Goal: Transaction & Acquisition: Purchase product/service

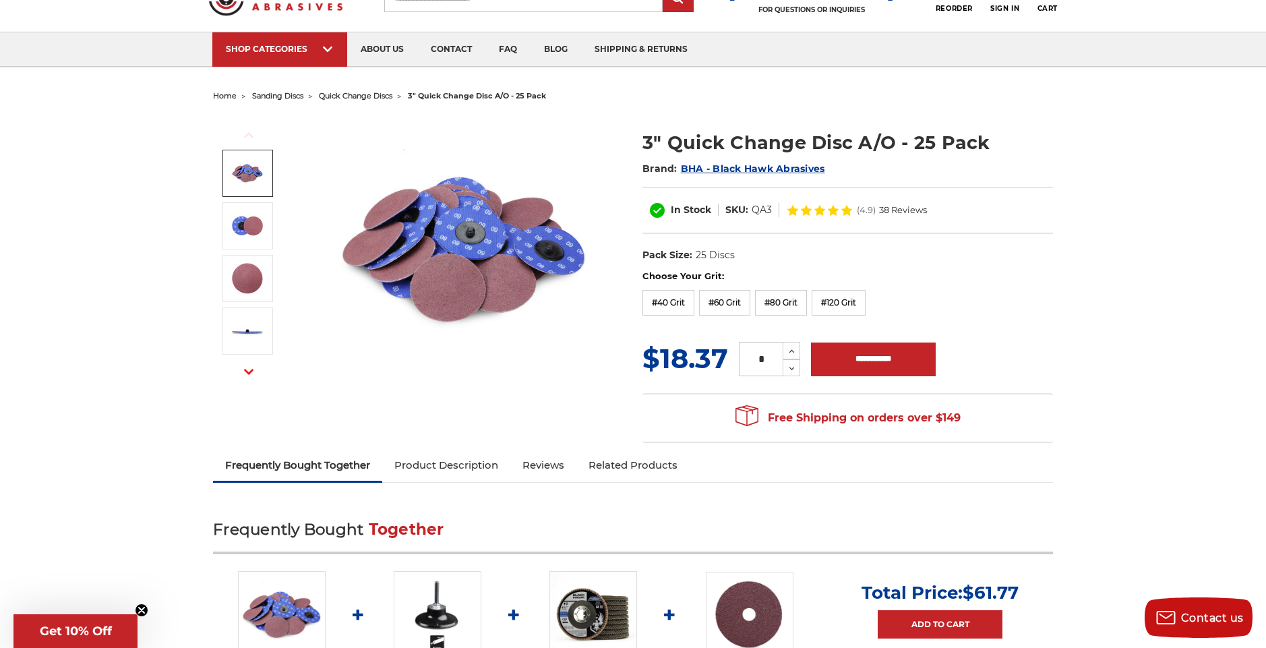
scroll to position [59, 0]
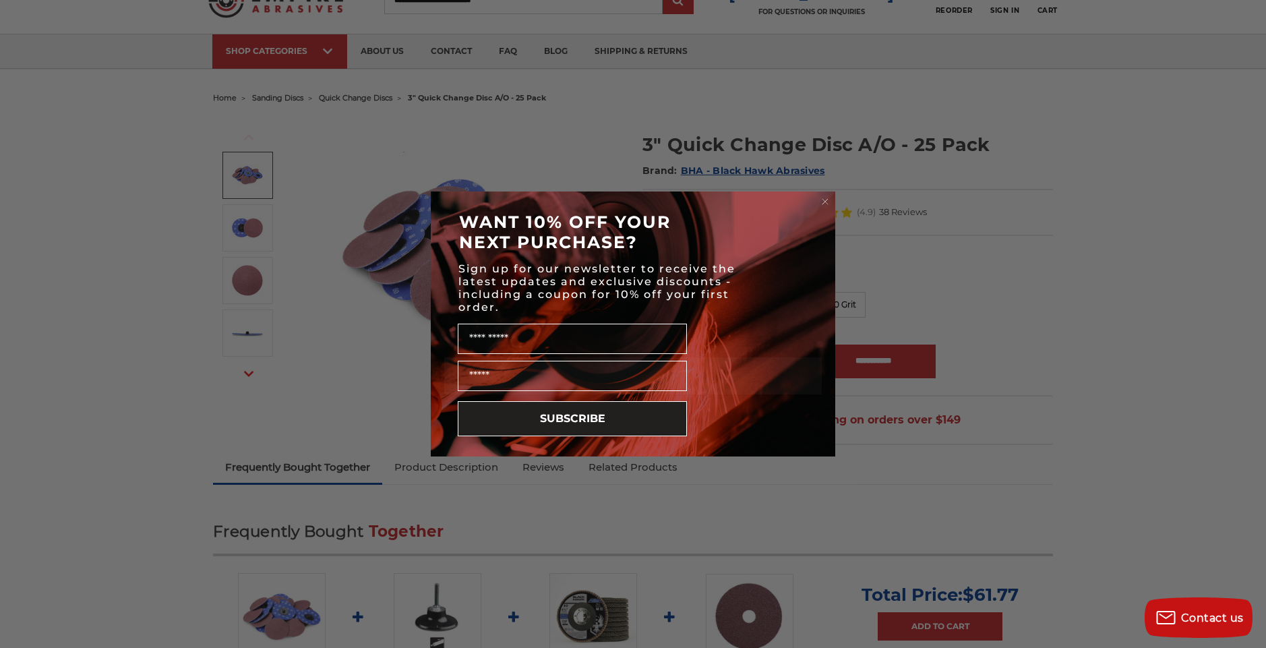
click at [821, 204] on circle "Close dialog" at bounding box center [825, 201] width 13 height 13
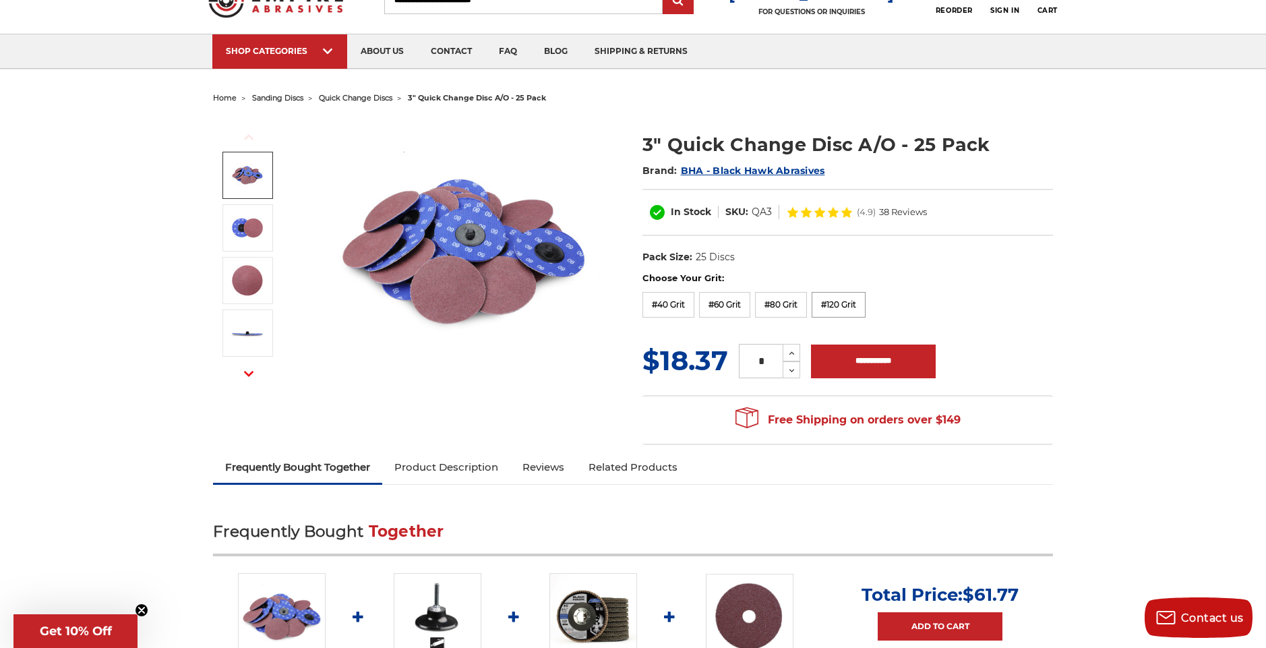
click at [855, 305] on label "#120 Grit" at bounding box center [838, 305] width 54 height 26
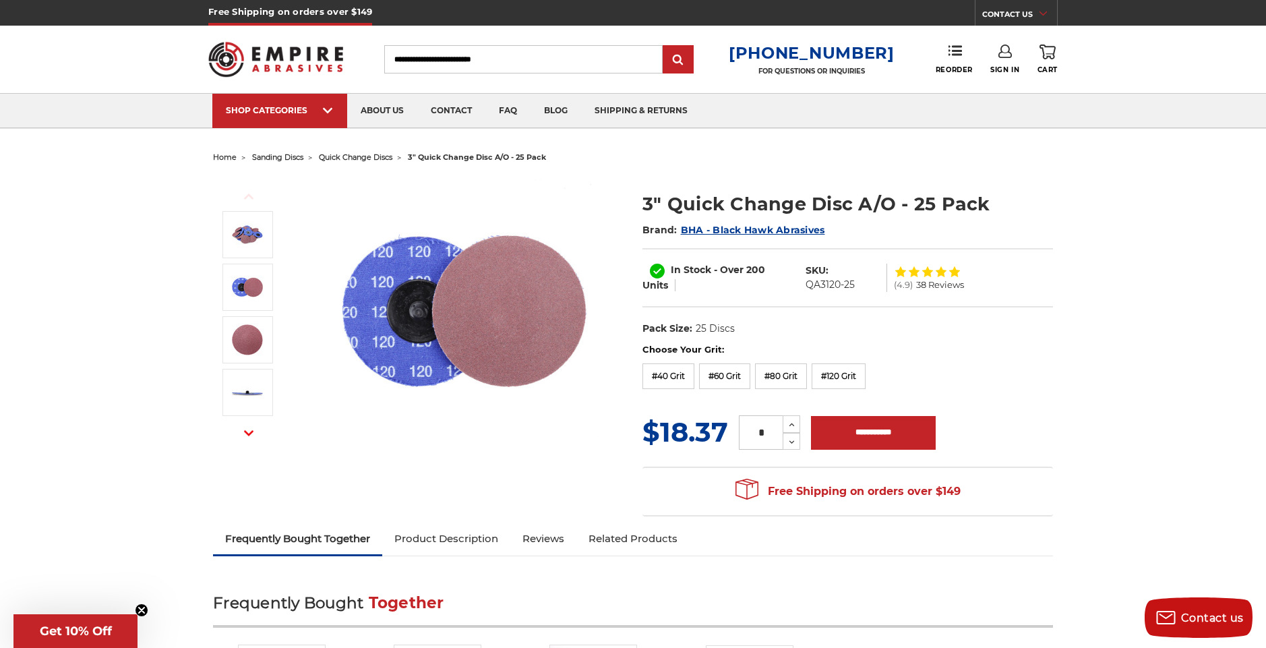
scroll to position [0, 0]
click at [873, 429] on input "**********" at bounding box center [873, 433] width 125 height 34
type input "**********"
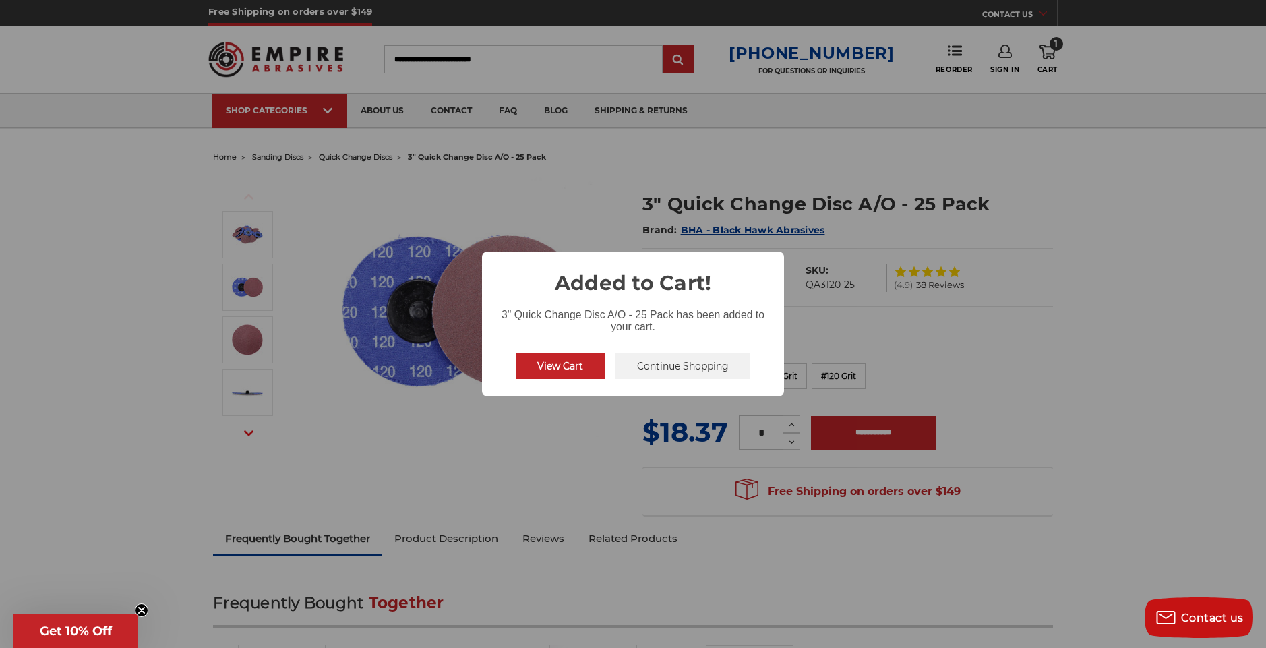
click at [563, 369] on button "View Cart" at bounding box center [560, 366] width 89 height 26
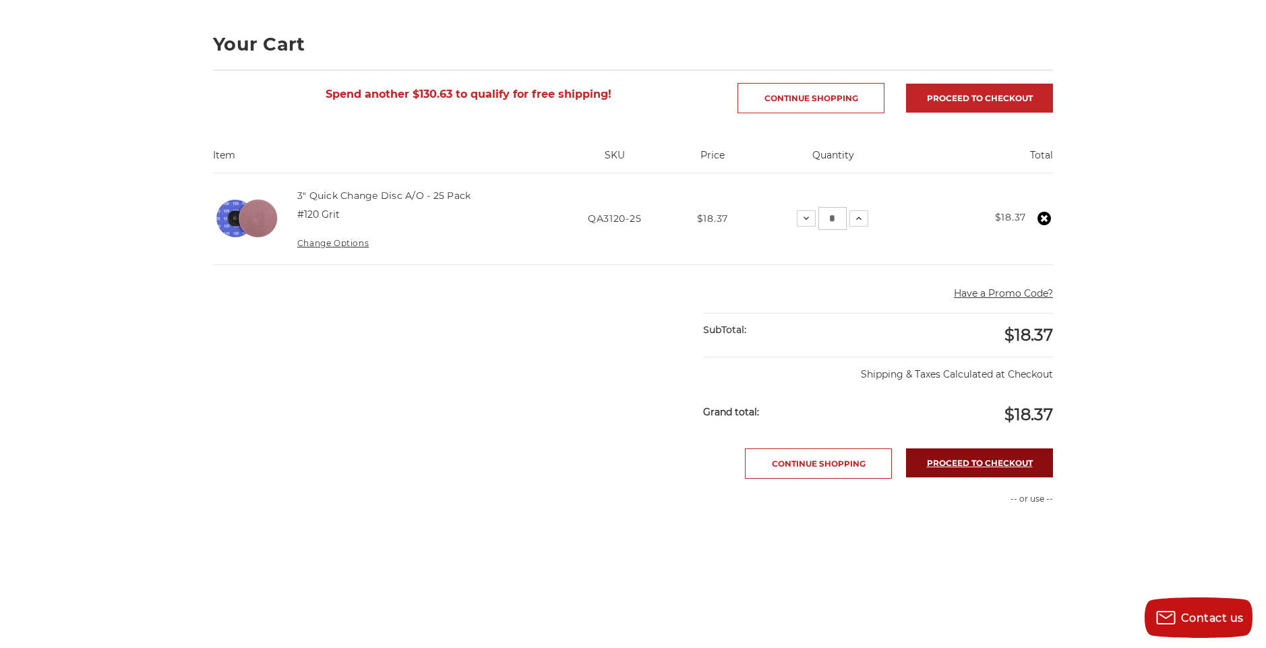
scroll to position [174, 1]
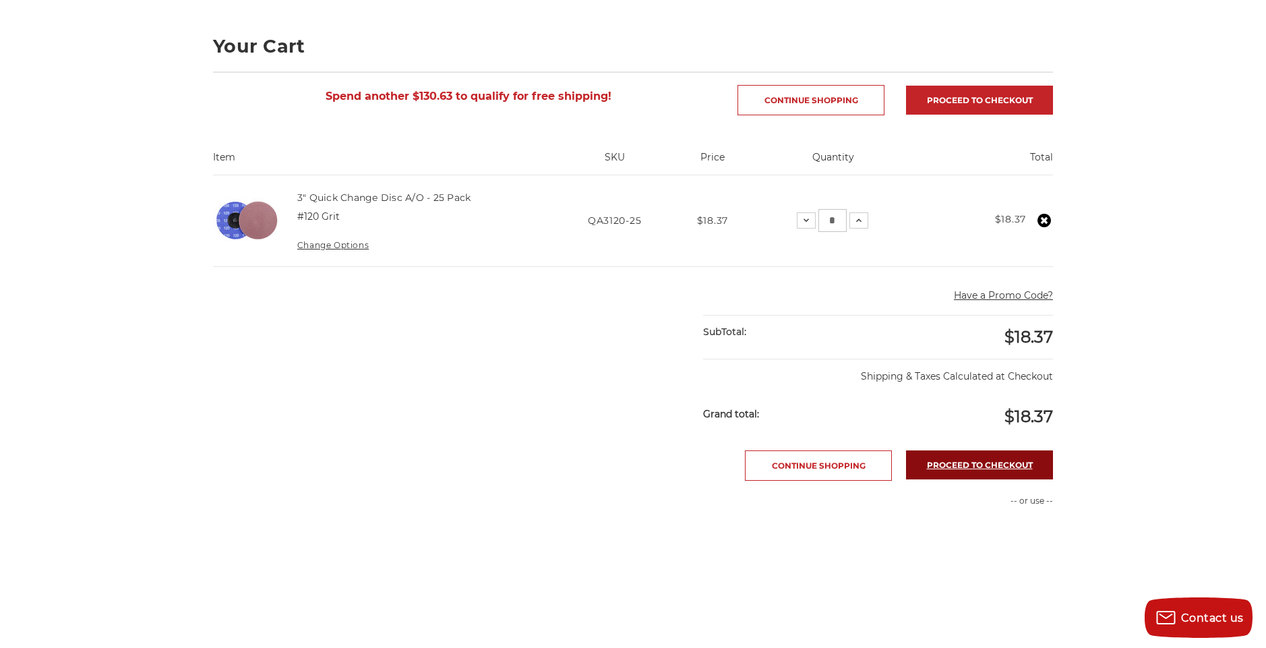
click at [982, 466] on link "Proceed to checkout" at bounding box center [979, 464] width 147 height 29
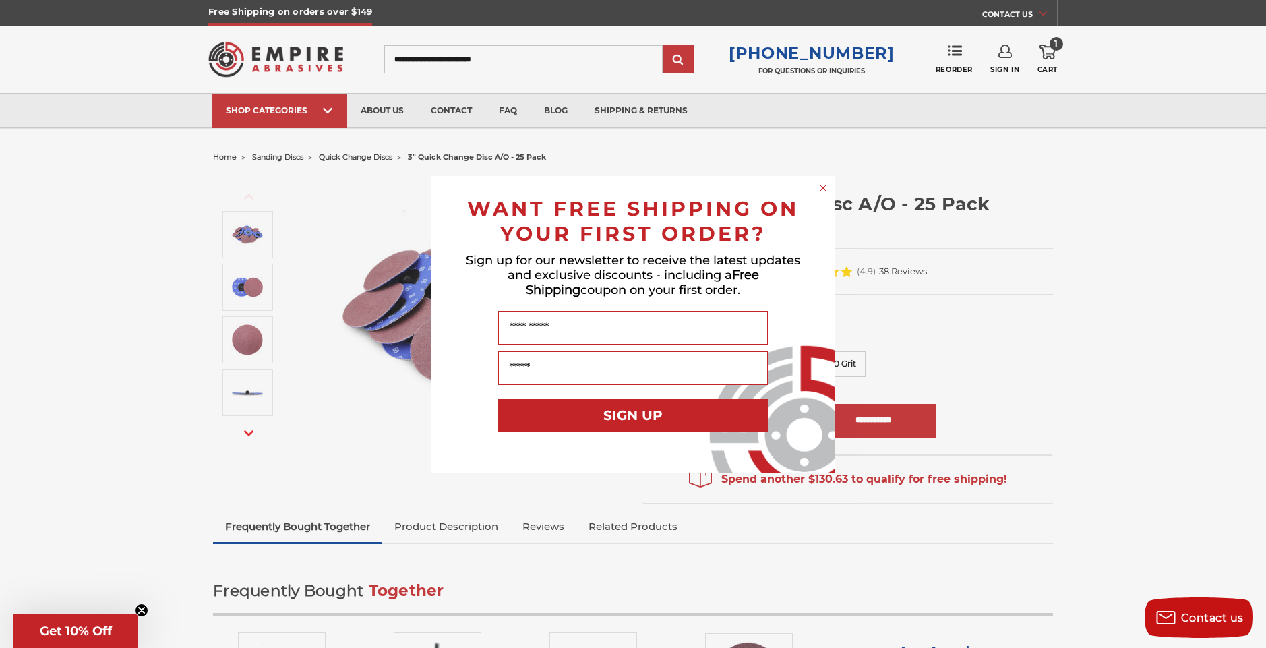
click at [819, 185] on circle "Close dialog" at bounding box center [823, 187] width 13 height 13
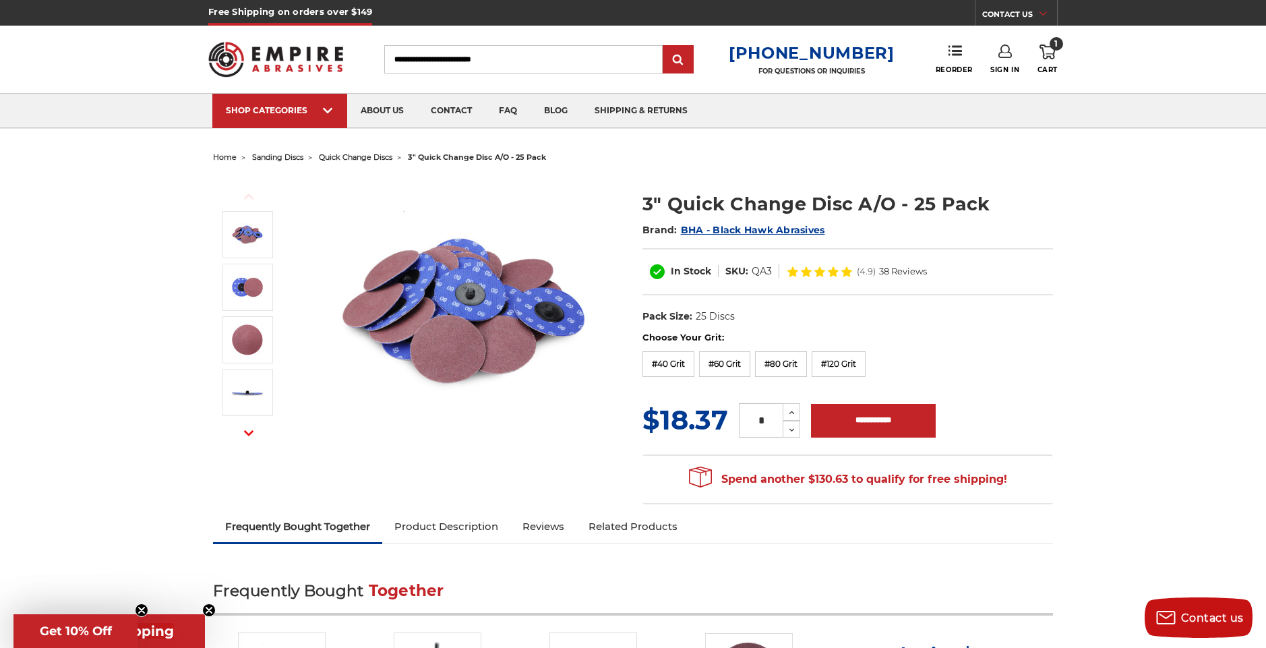
click at [1052, 51] on icon at bounding box center [1047, 51] width 16 height 15
click at [971, 156] on link "View Cart" at bounding box center [956, 150] width 166 height 30
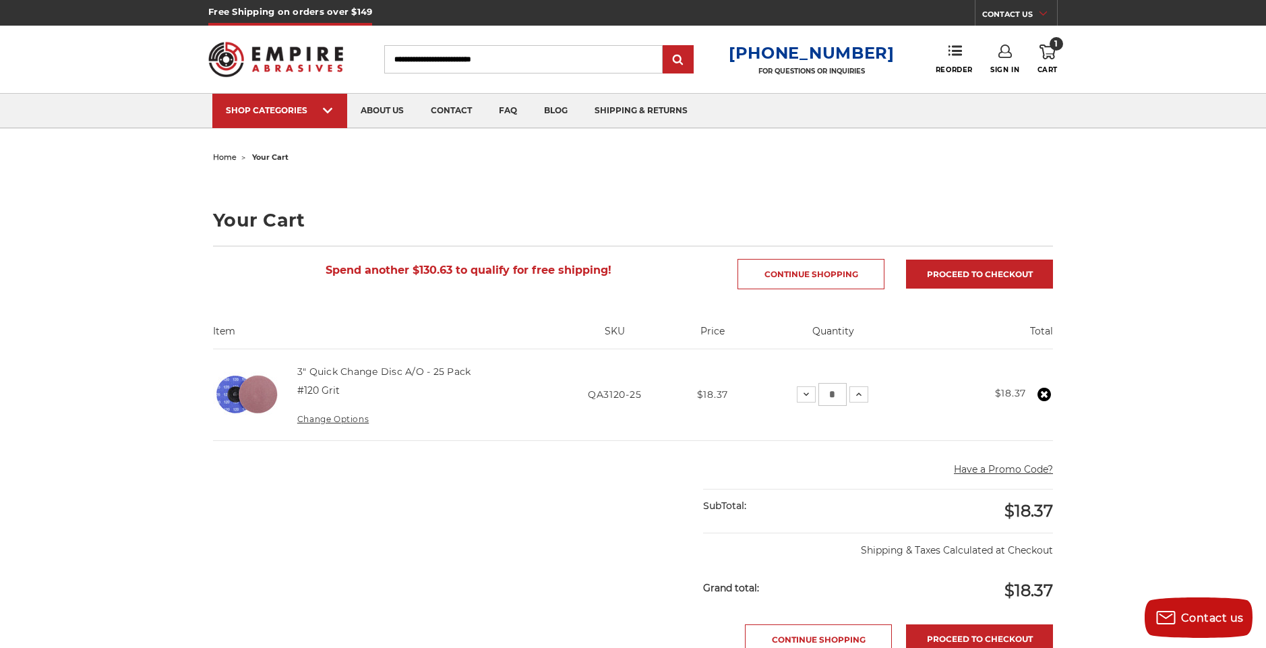
click at [1044, 391] on use at bounding box center [1043, 393] width 13 height 13
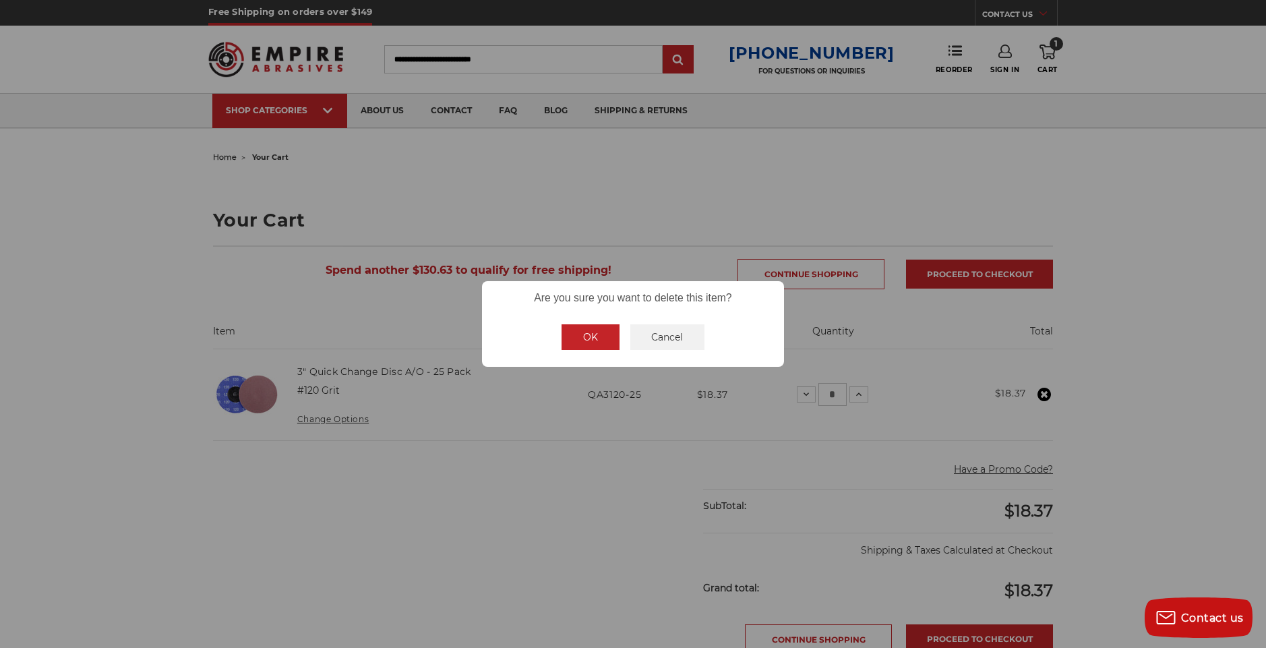
click at [588, 339] on button "OK" at bounding box center [590, 337] width 58 height 26
